Goal: Transaction & Acquisition: Book appointment/travel/reservation

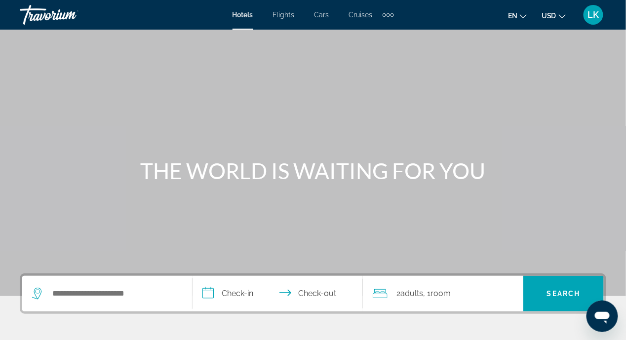
click at [280, 12] on span "Flights" at bounding box center [284, 15] width 22 height 8
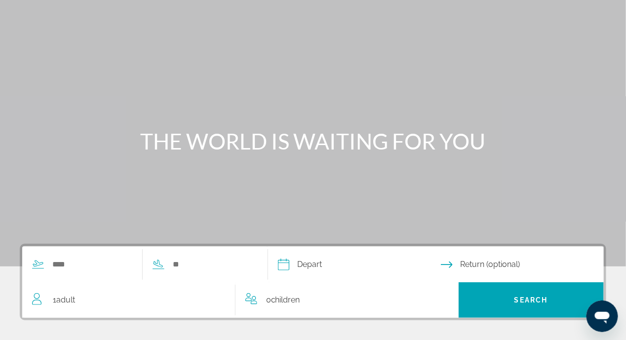
scroll to position [148, 0]
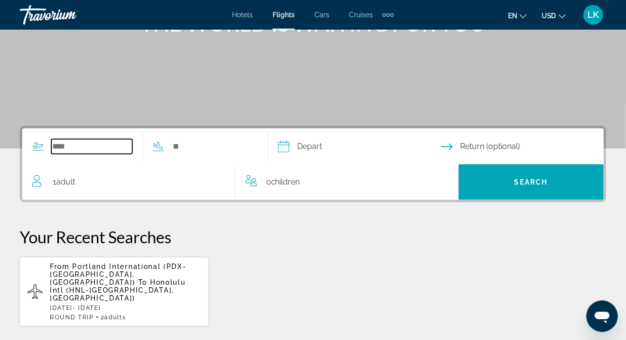
click at [55, 139] on input "Search widget" at bounding box center [91, 146] width 81 height 15
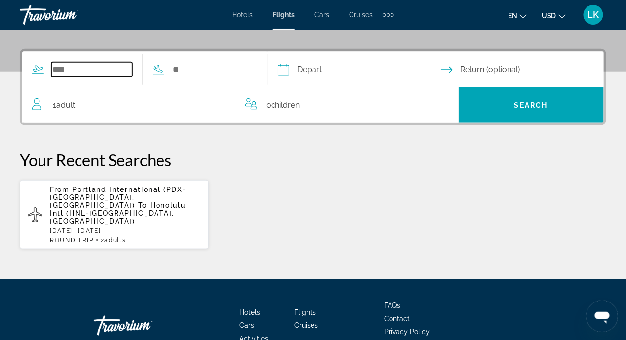
scroll to position [241, 0]
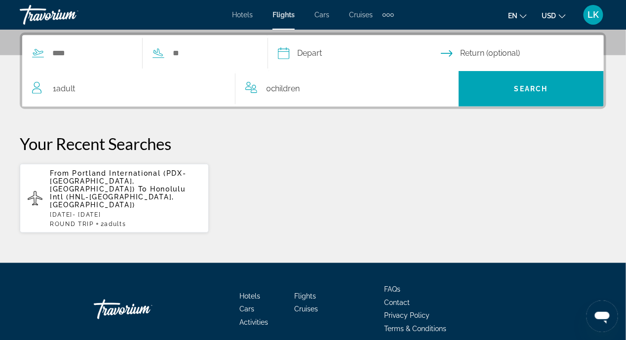
click at [103, 183] on span "Portland International (PDX-[GEOGRAPHIC_DATA], [GEOGRAPHIC_DATA])" at bounding box center [118, 181] width 136 height 24
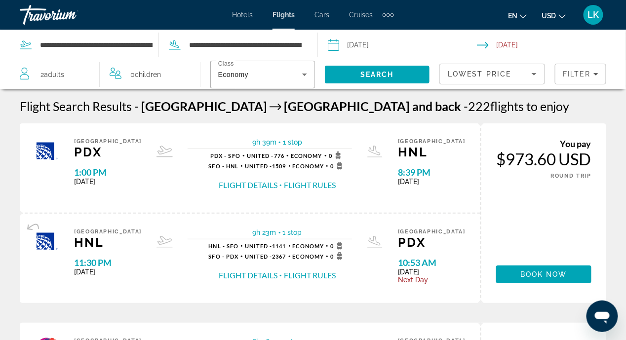
click at [48, 72] on span "Adults" at bounding box center [54, 75] width 20 height 8
click at [25, 71] on icon "Decrement adults" at bounding box center [24, 73] width 9 height 12
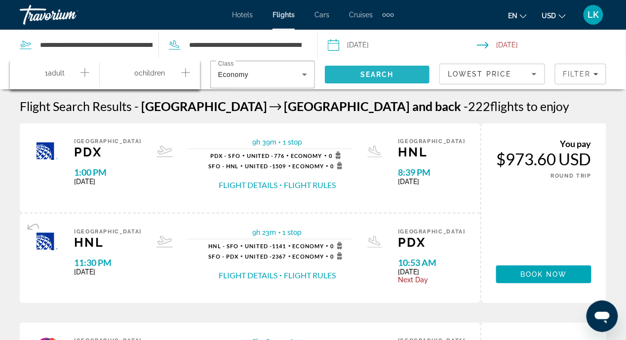
click at [379, 72] on span "Search" at bounding box center [377, 75] width 34 height 8
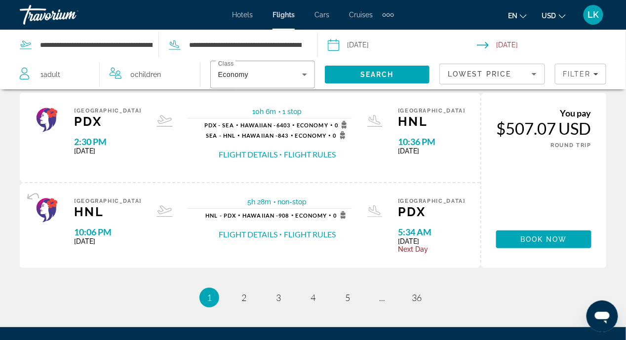
scroll to position [1134, 0]
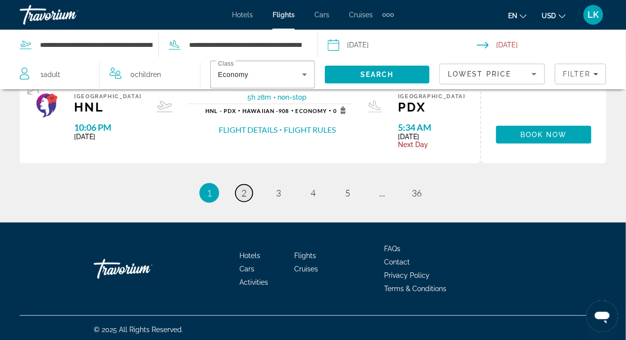
click at [240, 189] on link "page 2" at bounding box center [243, 193] width 17 height 17
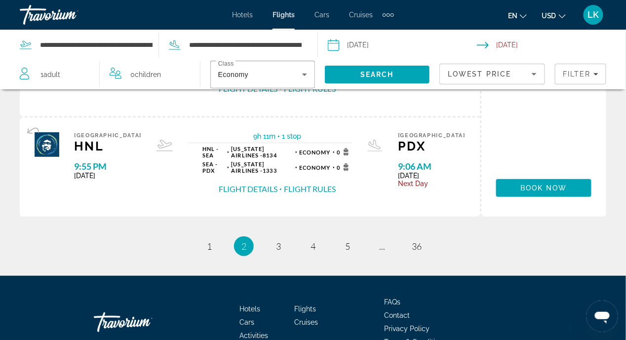
scroll to position [1167, 0]
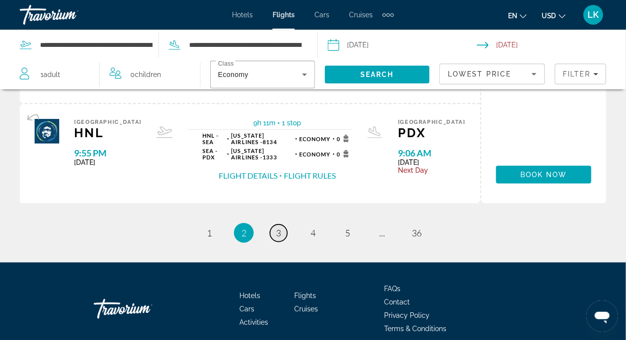
click at [283, 225] on link "page 3" at bounding box center [278, 233] width 17 height 17
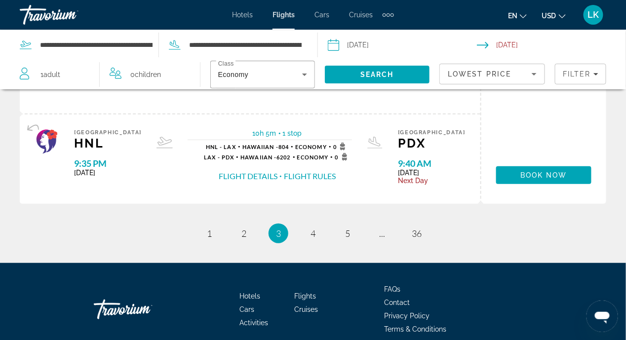
scroll to position [1175, 0]
click at [307, 225] on link "page 4" at bounding box center [313, 233] width 17 height 17
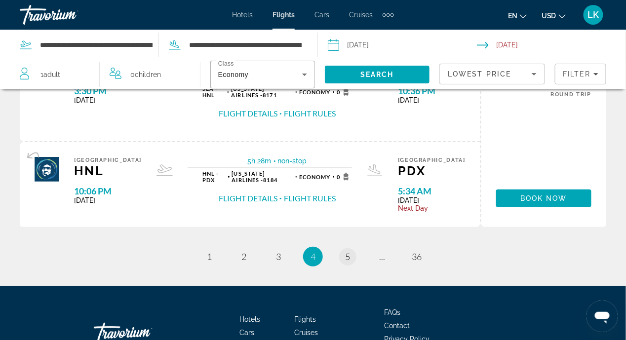
scroll to position [1086, 0]
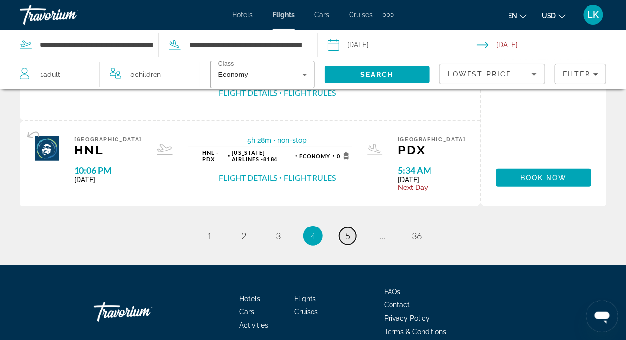
click at [344, 230] on link "page 5" at bounding box center [347, 236] width 17 height 17
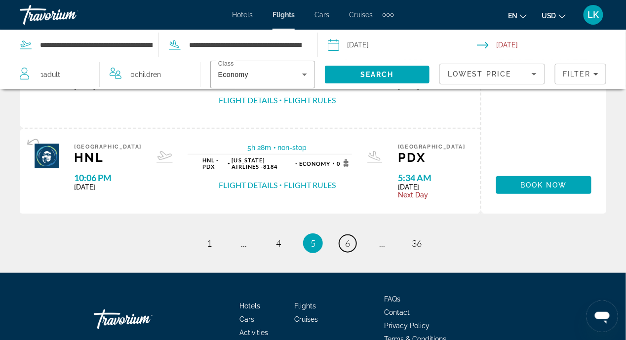
scroll to position [1182, 0]
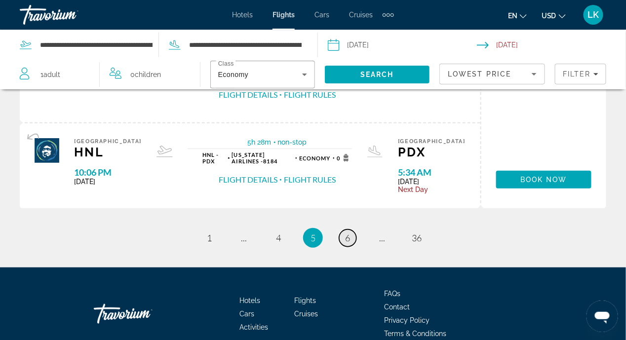
click at [346, 233] on span "6" at bounding box center [347, 238] width 5 height 11
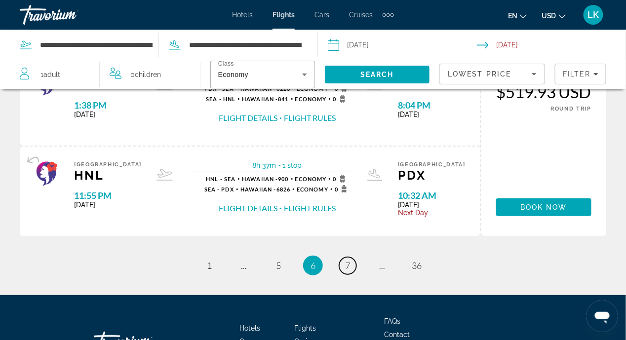
scroll to position [1086, 0]
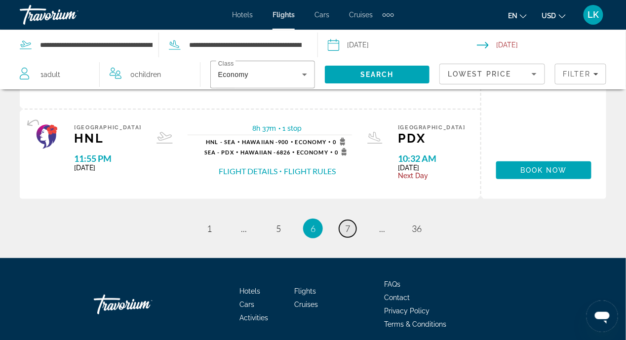
click at [353, 224] on link "page 7" at bounding box center [347, 228] width 17 height 17
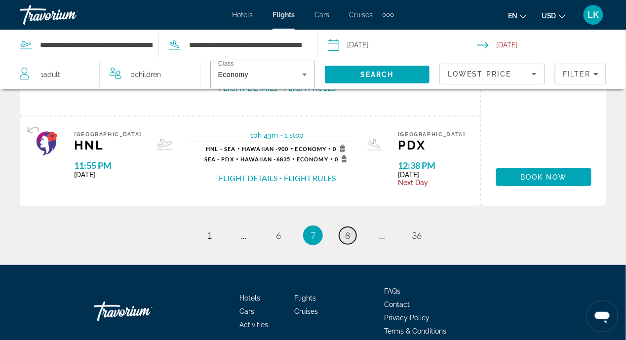
scroll to position [1136, 0]
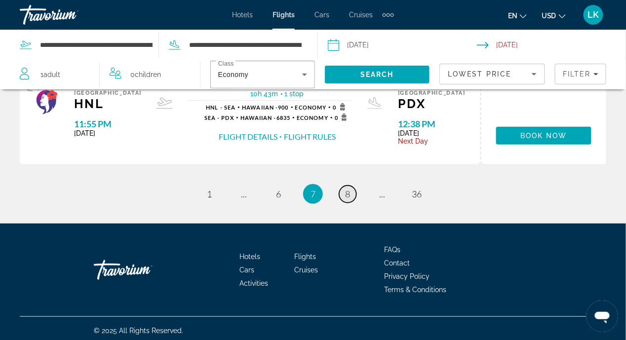
click at [352, 189] on link "page 8" at bounding box center [347, 194] width 17 height 17
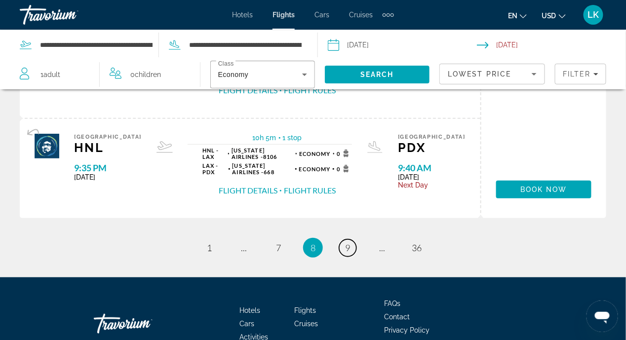
scroll to position [1166, 0]
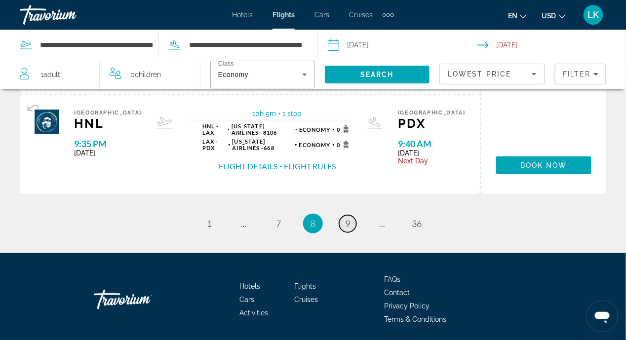
click at [349, 218] on span "9" at bounding box center [347, 223] width 5 height 11
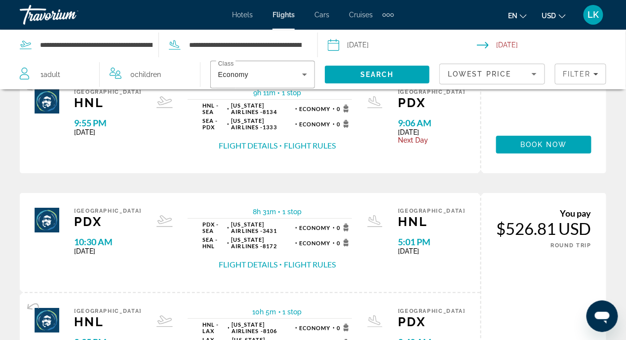
scroll to position [1175, 0]
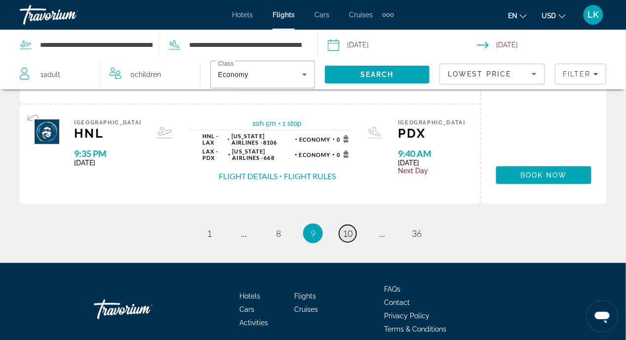
click at [352, 228] on span "10" at bounding box center [348, 233] width 10 height 11
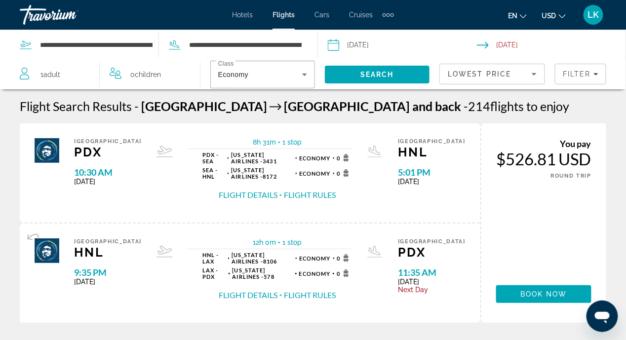
click at [286, 17] on span "Flights" at bounding box center [284, 15] width 22 height 8
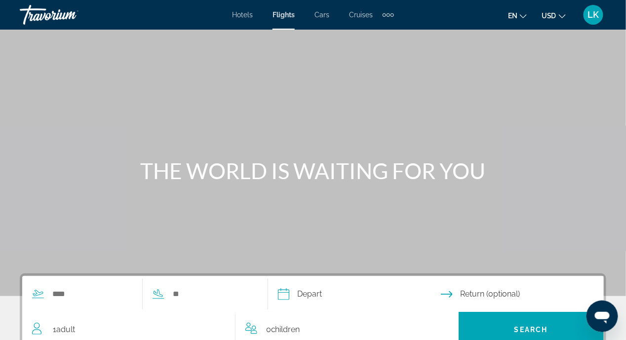
click at [212, 103] on div "Main content" at bounding box center [313, 148] width 626 height 296
